Goal: Task Accomplishment & Management: Manage account settings

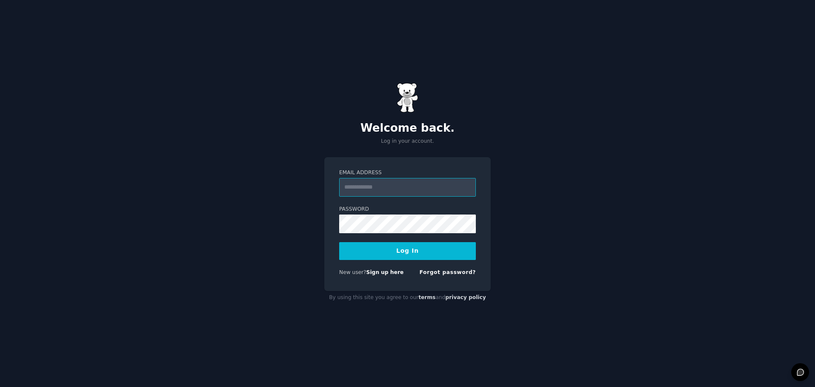
type input "**********"
click at [382, 254] on button "Log In" at bounding box center [407, 251] width 137 height 18
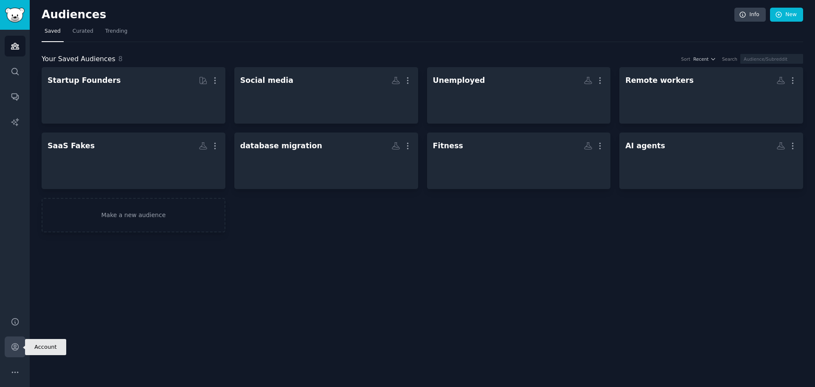
click at [14, 355] on link "Account" at bounding box center [15, 346] width 21 height 21
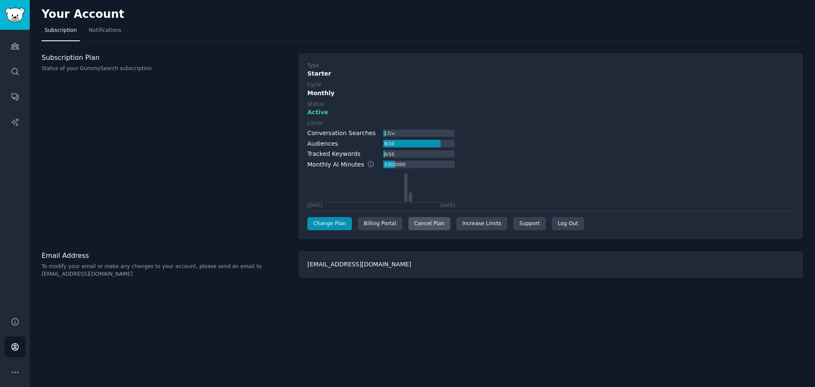
click at [430, 222] on div "Cancel Plan" at bounding box center [429, 224] width 42 height 14
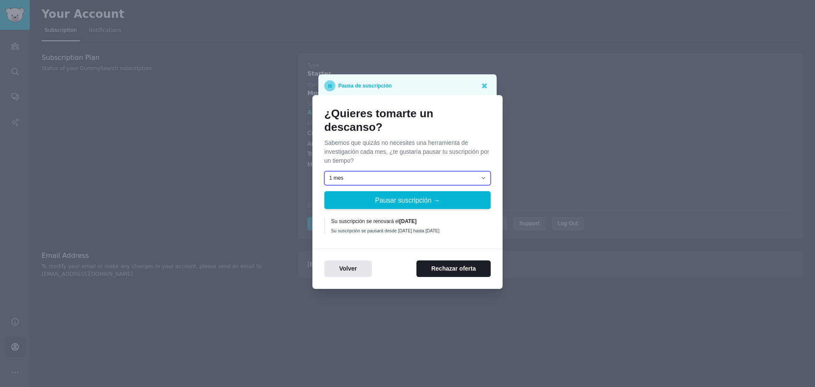
click at [337, 177] on select "1 mes 2 meses 3 meses Elija una fecha personalizada para reanudar" at bounding box center [407, 178] width 166 height 14
select select "[object Object]"
click at [324, 171] on select "1 mes 2 meses 3 meses Elija una fecha personalizada para reanudar" at bounding box center [407, 178] width 166 height 14
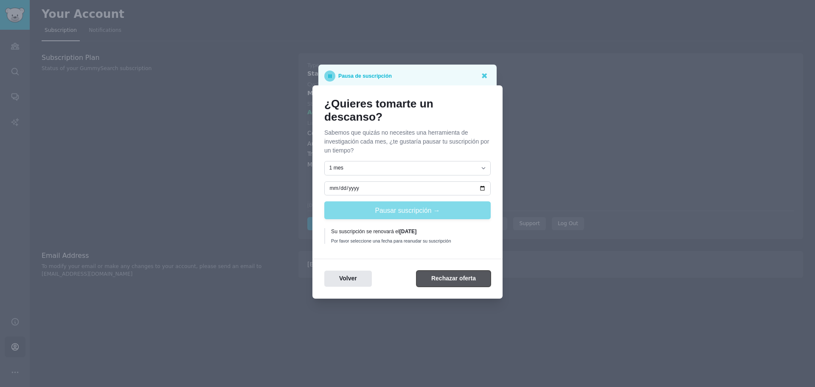
click at [447, 282] on button "Rechazar oferta" at bounding box center [453, 278] width 74 height 17
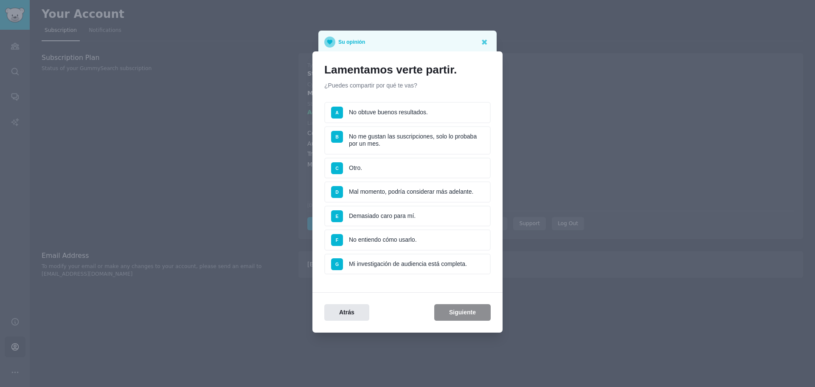
click at [385, 146] on li "B No me gustan las suscripciones, solo lo probaba por un mes." at bounding box center [407, 140] width 166 height 28
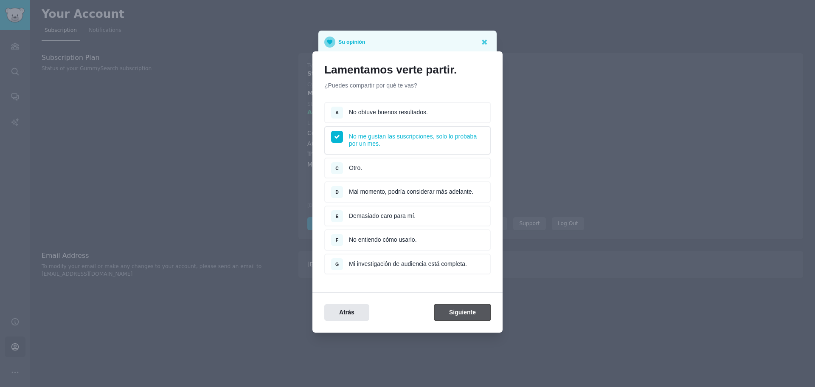
click at [453, 319] on button "Siguiente" at bounding box center [462, 312] width 56 height 17
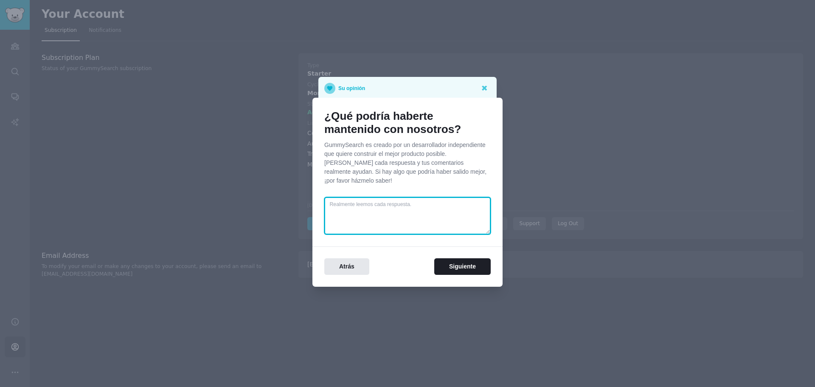
click at [387, 215] on textarea at bounding box center [407, 215] width 166 height 37
type textarea "Me"
type textarea "Ha veces va lento, la interfaz no me gusta del todo, ha veces se queda en "load…"
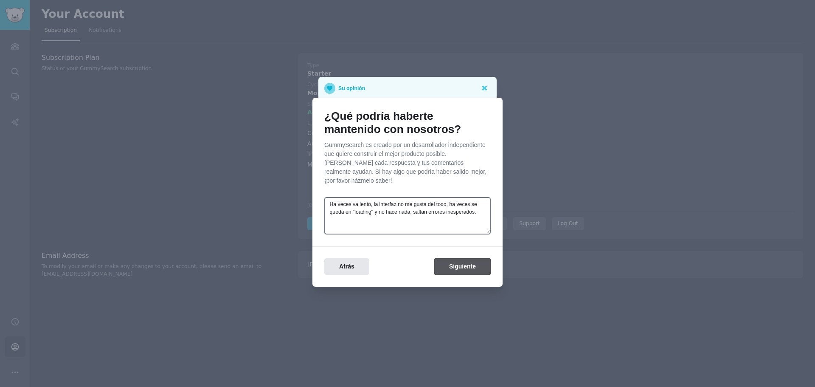
click at [465, 261] on button "Siguiente" at bounding box center [462, 266] width 56 height 17
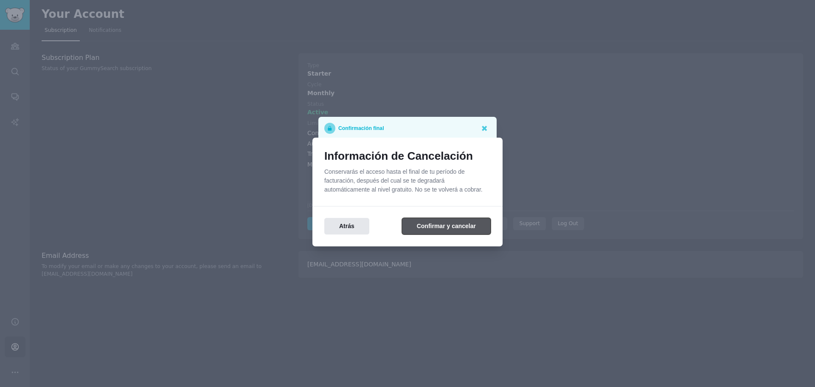
click at [437, 227] on button "Confirmar y cancelar" at bounding box center [446, 226] width 89 height 17
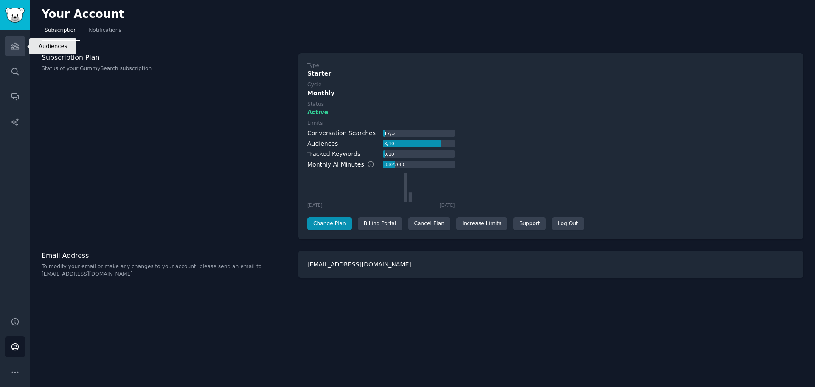
click at [18, 43] on icon "Sidebar" at bounding box center [15, 46] width 9 height 9
